Goal: Transaction & Acquisition: Book appointment/travel/reservation

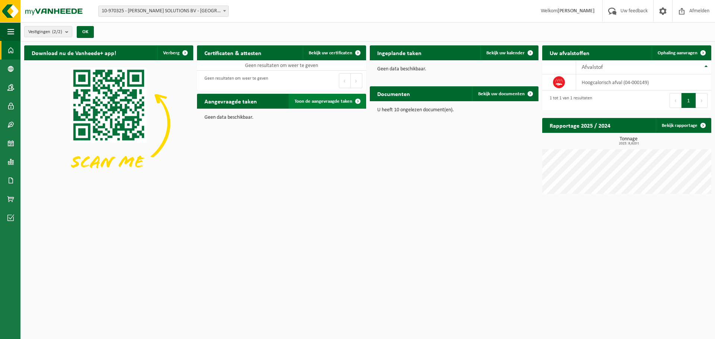
click at [295, 100] on span "Toon de aangevraagde taken" at bounding box center [324, 101] width 58 height 5
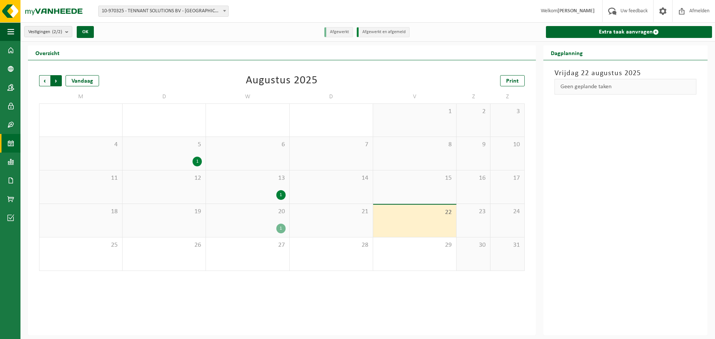
click at [44, 81] on span "Vorige" at bounding box center [44, 80] width 11 height 11
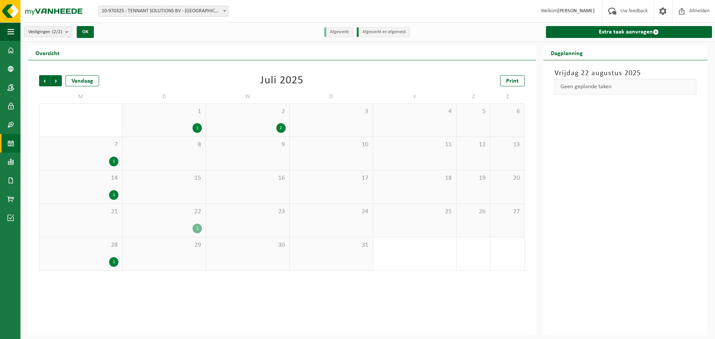
click at [199, 227] on div "1" at bounding box center [197, 229] width 9 height 10
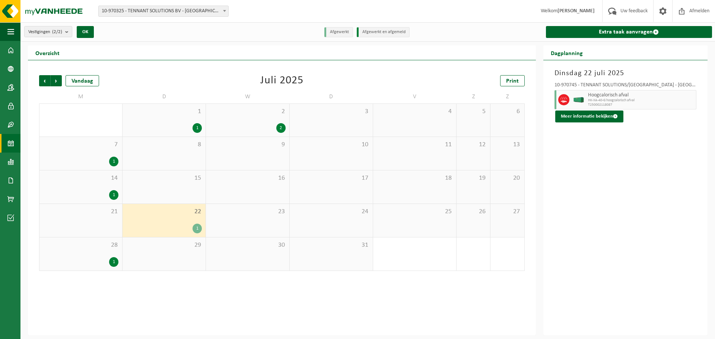
click at [115, 194] on div "1" at bounding box center [113, 195] width 9 height 10
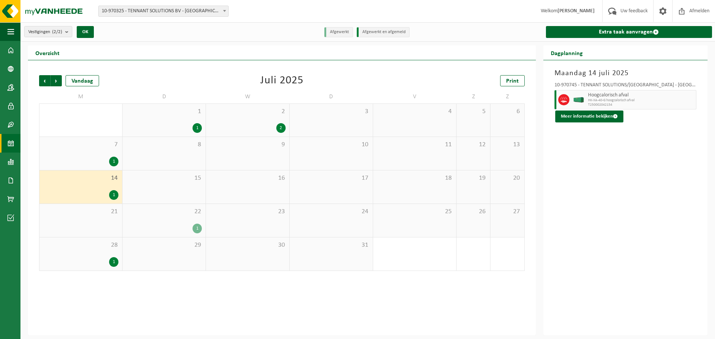
click at [199, 229] on div "1" at bounding box center [197, 229] width 9 height 10
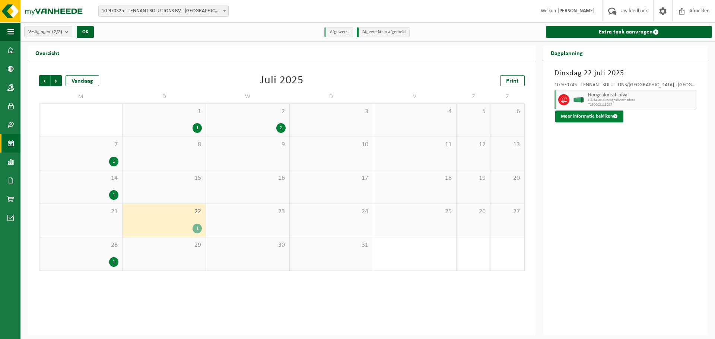
click at [604, 116] on button "Meer informatie bekijken" at bounding box center [589, 117] width 68 height 12
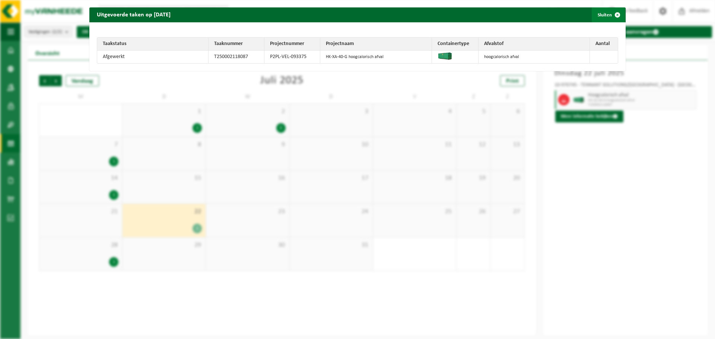
click at [596, 15] on button "Sluiten" at bounding box center [608, 14] width 33 height 15
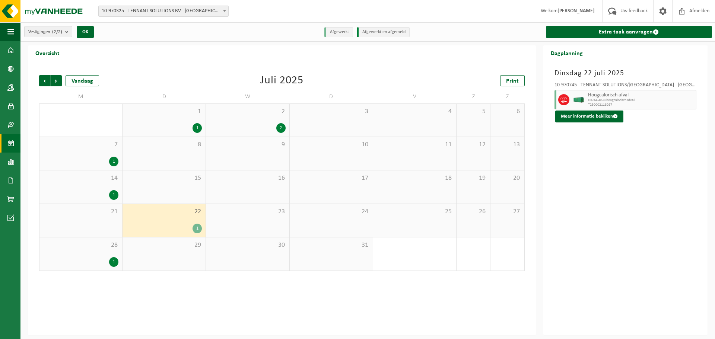
click at [110, 261] on div "1" at bounding box center [113, 262] width 9 height 10
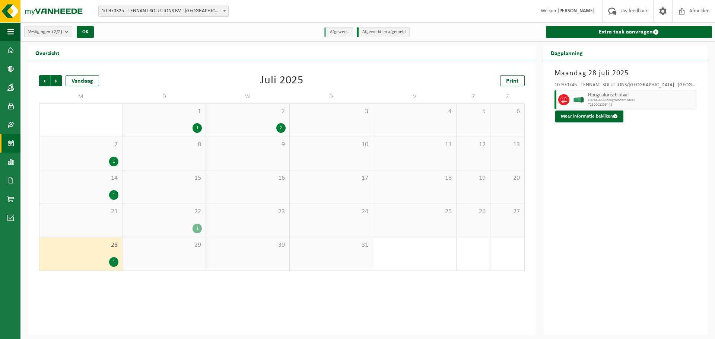
click at [113, 193] on div "1" at bounding box center [113, 195] width 9 height 10
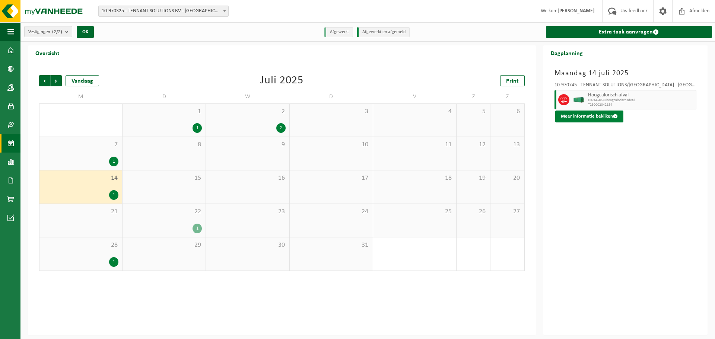
click at [587, 120] on button "Meer informatie bekijken" at bounding box center [589, 117] width 68 height 12
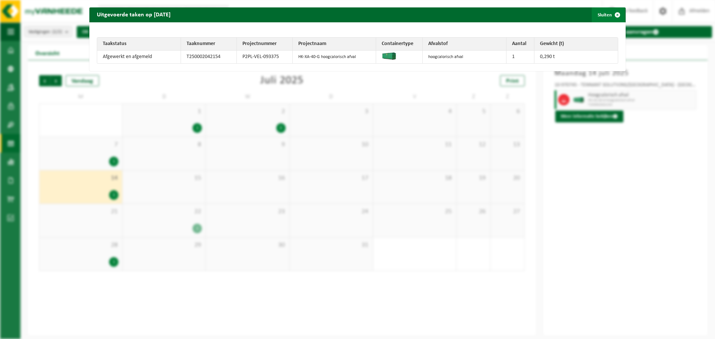
click at [601, 17] on button "Sluiten" at bounding box center [608, 14] width 33 height 15
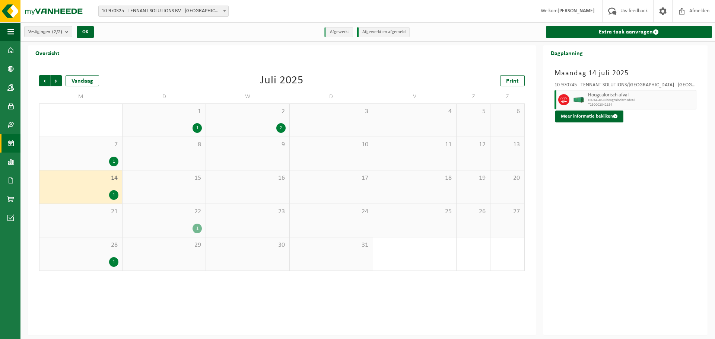
click at [199, 227] on div "1" at bounding box center [197, 229] width 9 height 10
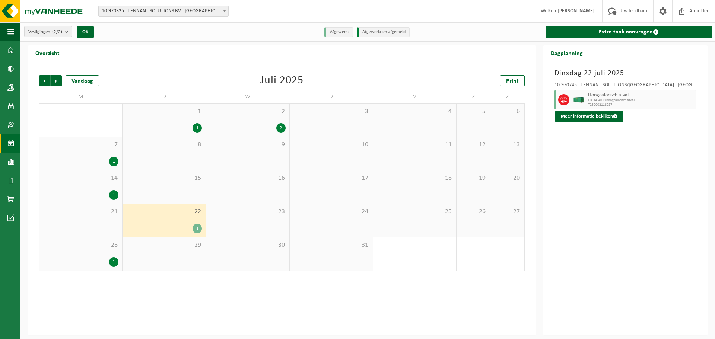
click at [196, 227] on div "1" at bounding box center [197, 229] width 9 height 10
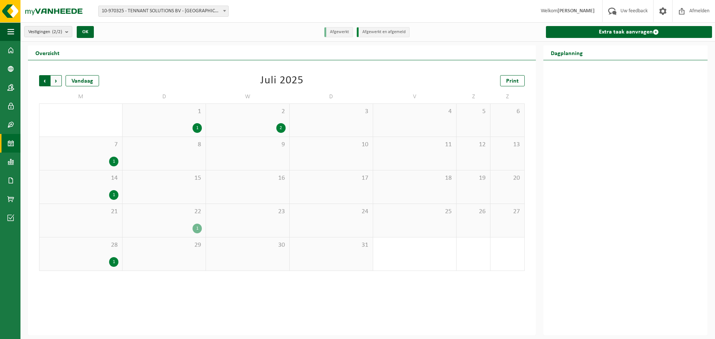
click at [56, 82] on span "Volgende" at bounding box center [56, 80] width 11 height 11
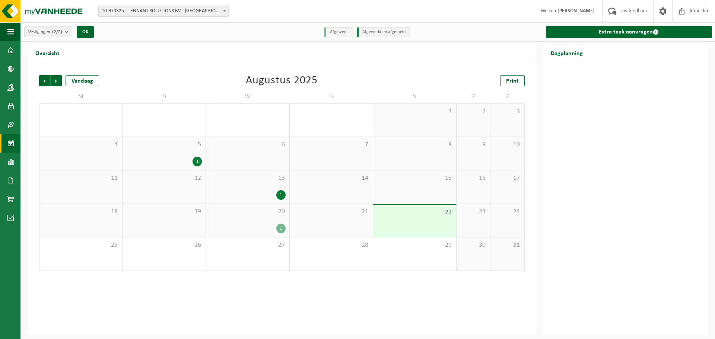
click at [197, 159] on div "1" at bounding box center [197, 162] width 9 height 10
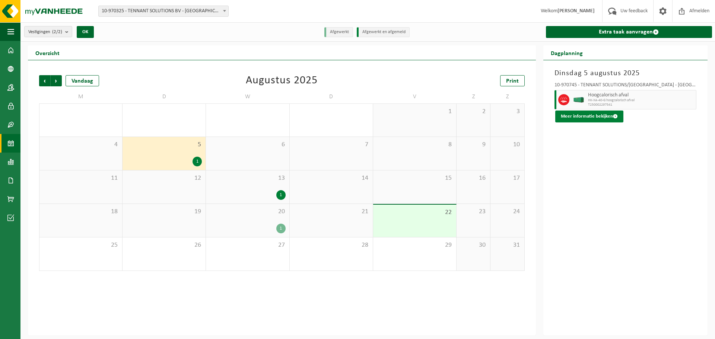
click at [591, 117] on button "Meer informatie bekijken" at bounding box center [589, 117] width 68 height 12
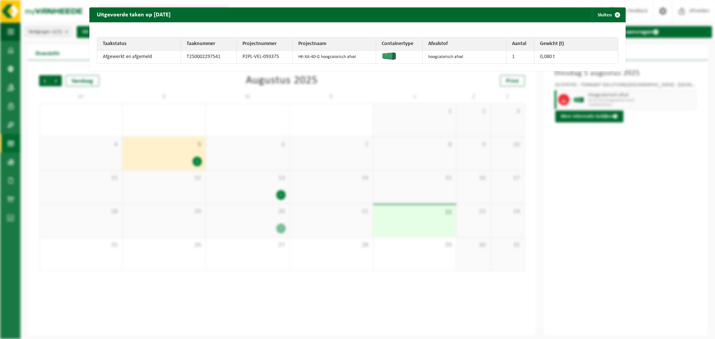
drag, startPoint x: 601, startPoint y: 13, endPoint x: 587, endPoint y: 25, distance: 18.4
click at [601, 13] on button "Sluiten" at bounding box center [608, 14] width 33 height 15
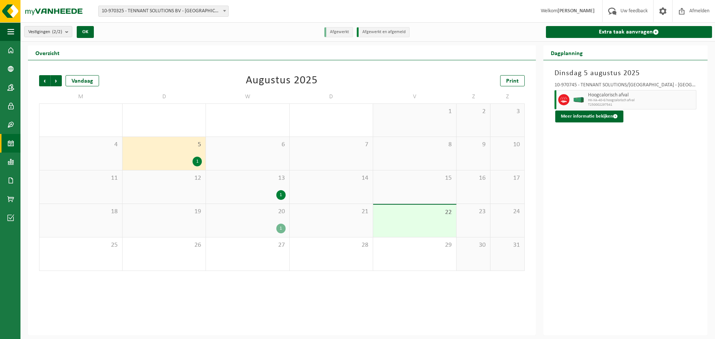
click at [281, 193] on div "1" at bounding box center [280, 195] width 9 height 10
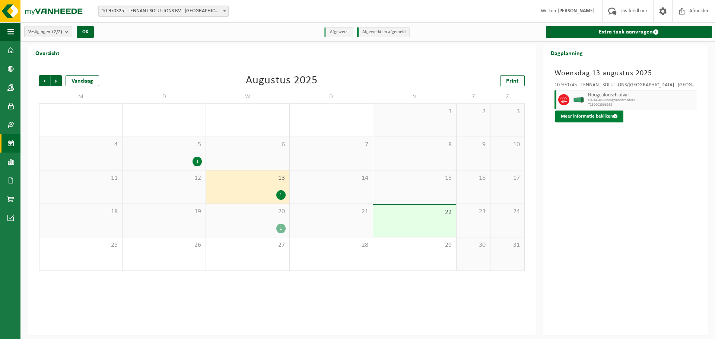
click at [602, 116] on button "Meer informatie bekijken" at bounding box center [589, 117] width 68 height 12
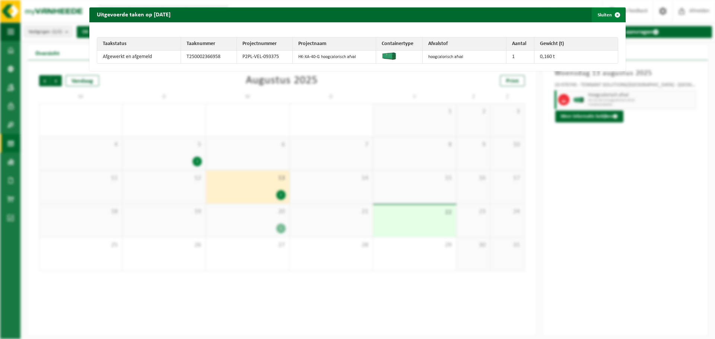
click at [604, 11] on button "Sluiten" at bounding box center [608, 14] width 33 height 15
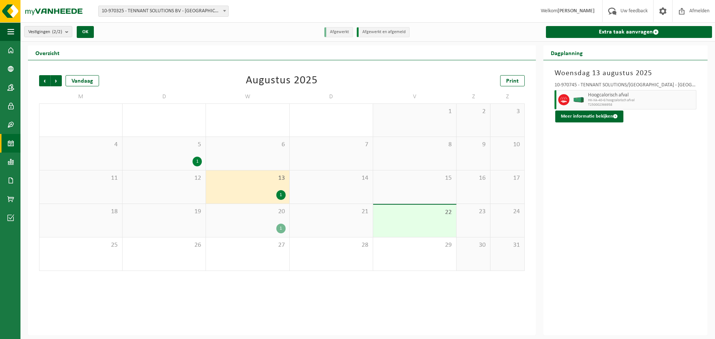
click at [279, 228] on div "1" at bounding box center [280, 229] width 9 height 10
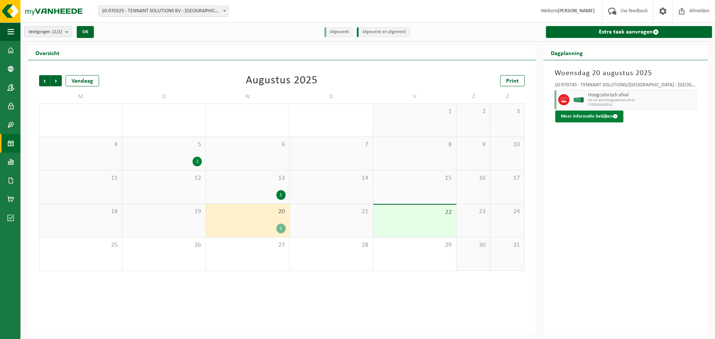
click at [592, 114] on button "Meer informatie bekijken" at bounding box center [589, 117] width 68 height 12
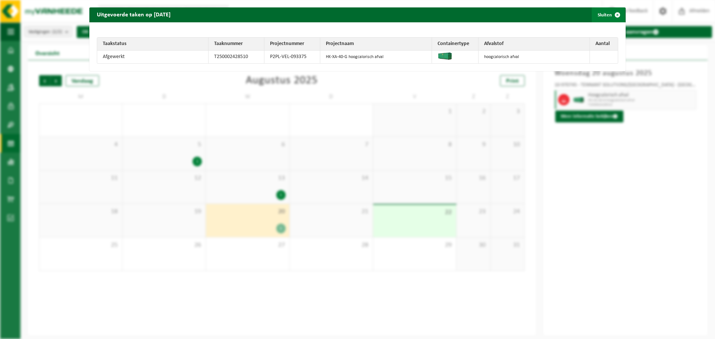
click at [610, 16] on span "button" at bounding box center [617, 14] width 15 height 15
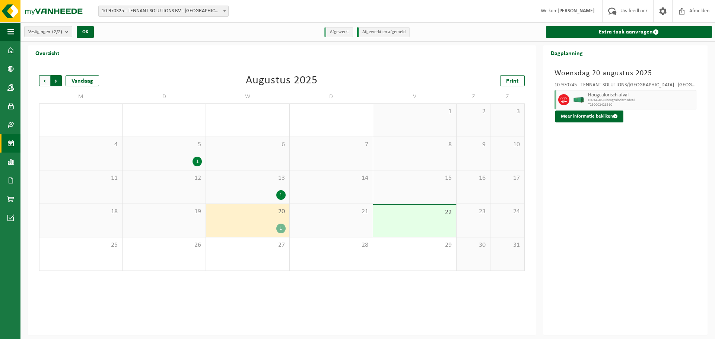
click at [45, 83] on span "Vorige" at bounding box center [44, 80] width 11 height 11
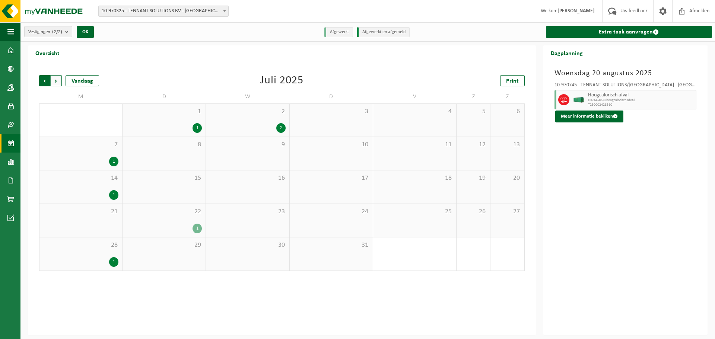
click at [56, 82] on span "Volgende" at bounding box center [56, 80] width 11 height 11
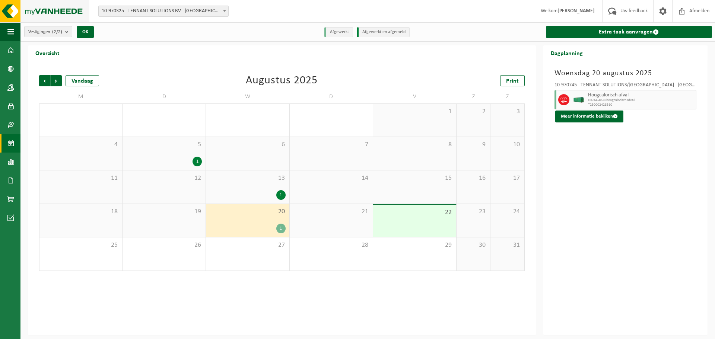
click at [43, 9] on img at bounding box center [44, 11] width 89 height 22
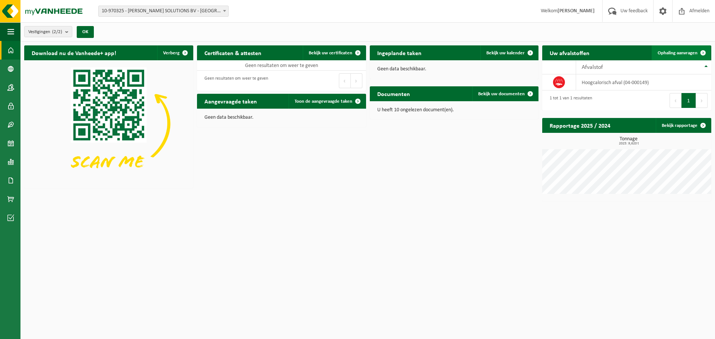
click at [683, 54] on span "Ophaling aanvragen" at bounding box center [678, 53] width 40 height 5
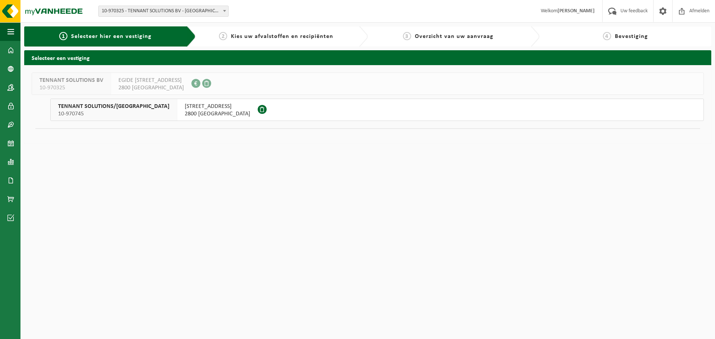
click at [185, 110] on span "KRUISBAAN 64" at bounding box center [218, 106] width 66 height 7
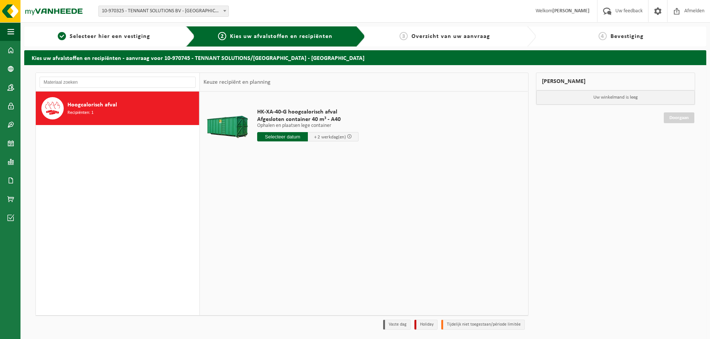
click at [287, 137] on input "text" at bounding box center [282, 136] width 51 height 9
click at [280, 227] on div "26" at bounding box center [276, 227] width 13 height 12
type input "Van 2025-08-26"
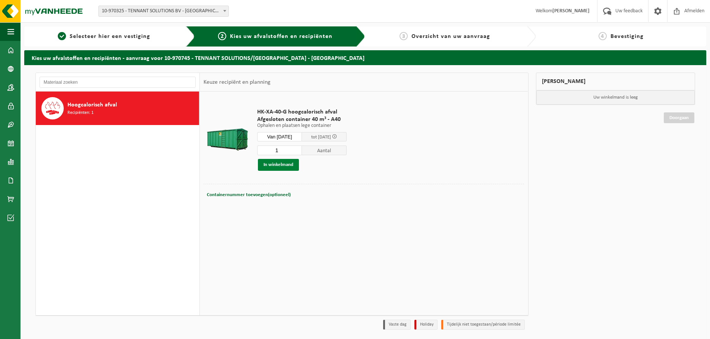
click at [276, 163] on button "In winkelmand" at bounding box center [278, 165] width 41 height 12
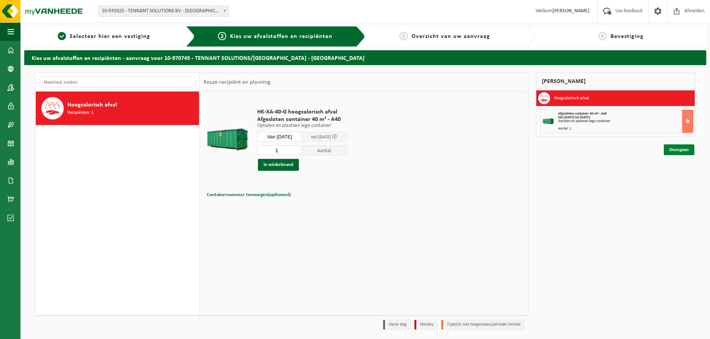
click at [681, 152] on link "Doorgaan" at bounding box center [679, 150] width 31 height 11
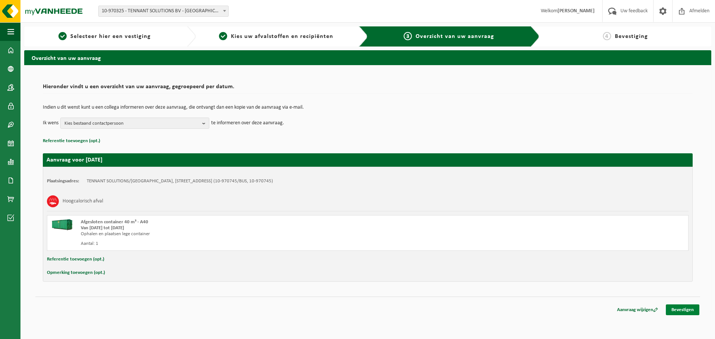
click at [688, 310] on link "Bevestigen" at bounding box center [683, 310] width 34 height 11
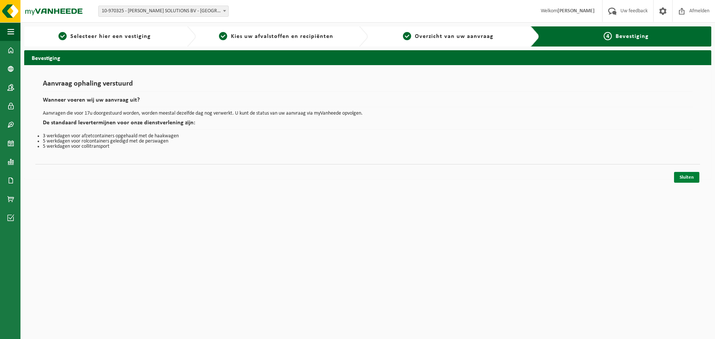
click at [689, 176] on link "Sluiten" at bounding box center [686, 177] width 25 height 11
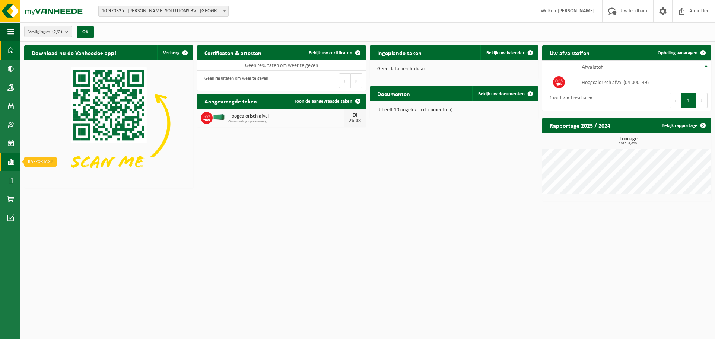
click at [12, 164] on span at bounding box center [10, 162] width 7 height 19
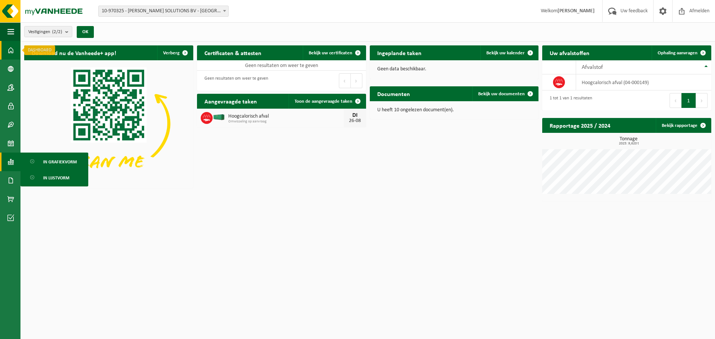
click at [13, 51] on span at bounding box center [10, 50] width 7 height 19
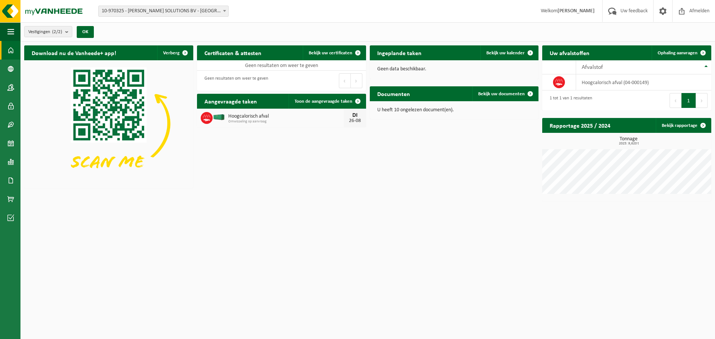
click at [591, 128] on h2 "Rapportage 2025 / 2024" at bounding box center [580, 125] width 76 height 15
click at [677, 126] on link "Bekijk rapportage" at bounding box center [683, 125] width 55 height 15
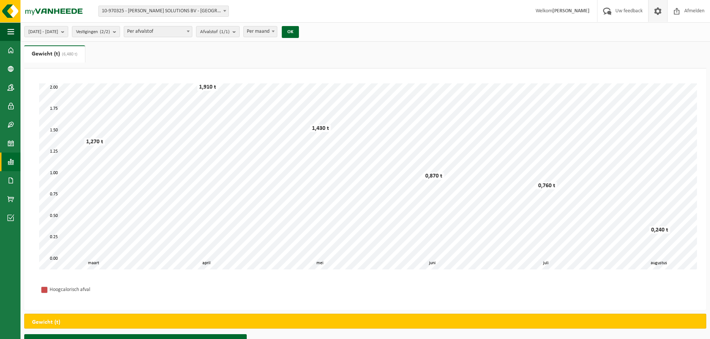
click at [656, 11] on span at bounding box center [657, 11] width 11 height 22
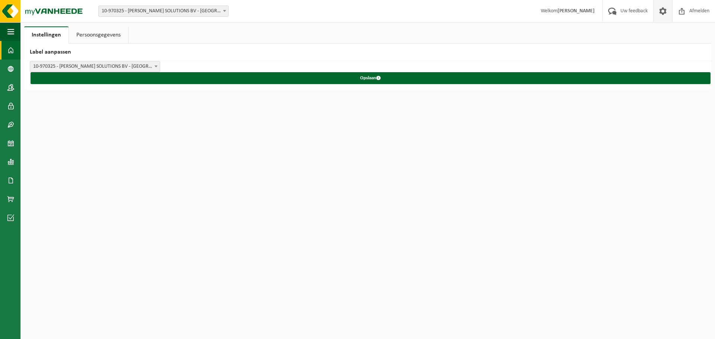
click at [10, 49] on span at bounding box center [10, 50] width 7 height 19
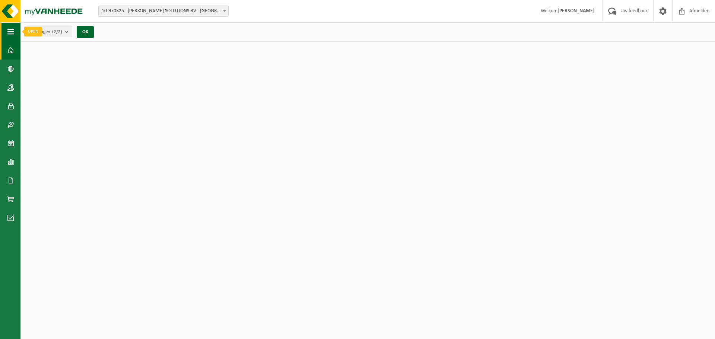
click at [10, 33] on span "button" at bounding box center [10, 31] width 7 height 19
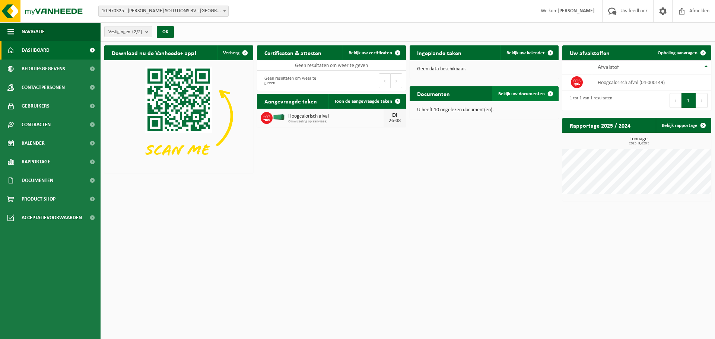
click at [531, 94] on span "Bekijk uw documenten" at bounding box center [521, 94] width 47 height 5
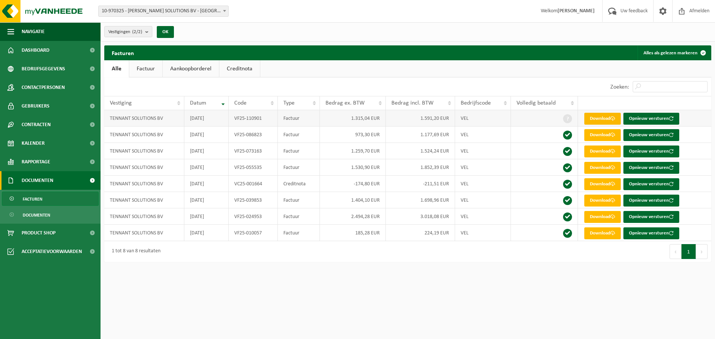
click at [603, 117] on link "Download" at bounding box center [603, 119] width 37 height 12
